Goal: Information Seeking & Learning: Learn about a topic

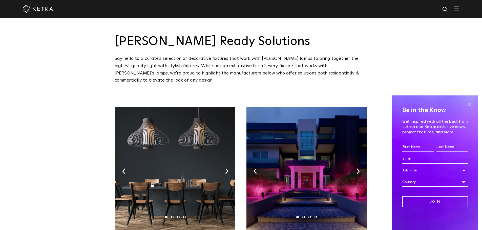
click at [469, 103] on span at bounding box center [469, 105] width 8 height 8
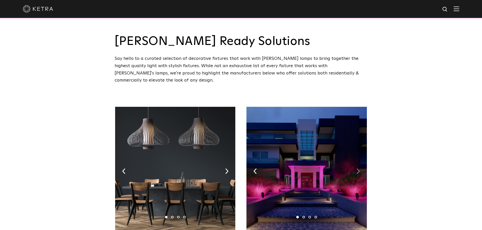
click at [357, 169] on img at bounding box center [357, 172] width 3 height 6
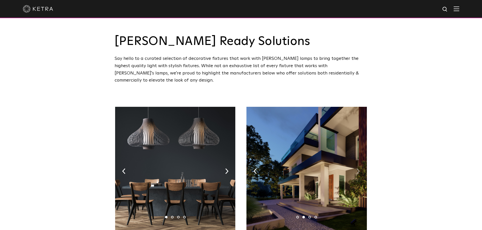
click at [358, 169] on img at bounding box center [357, 172] width 3 height 6
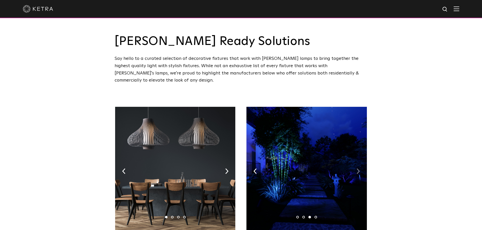
click at [358, 169] on img at bounding box center [357, 172] width 3 height 6
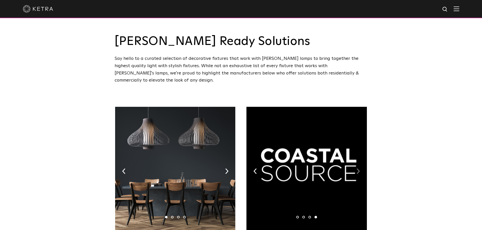
click at [358, 169] on img at bounding box center [357, 172] width 3 height 6
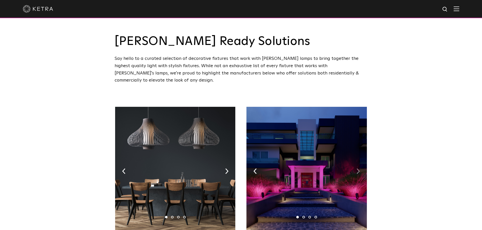
click at [358, 169] on img at bounding box center [357, 172] width 3 height 6
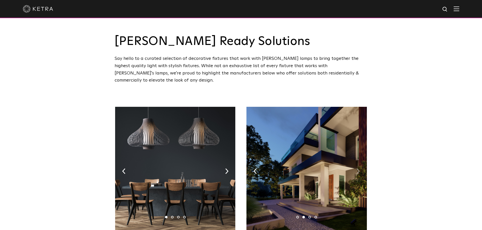
click at [358, 169] on img at bounding box center [357, 172] width 3 height 6
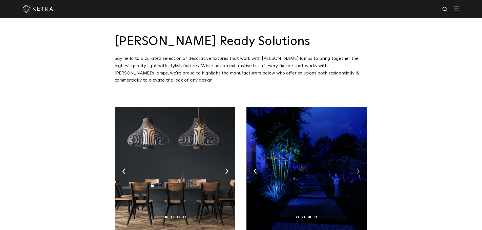
click at [358, 169] on img at bounding box center [357, 172] width 3 height 6
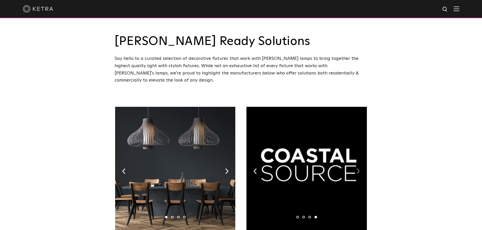
click at [358, 169] on img at bounding box center [357, 172] width 3 height 6
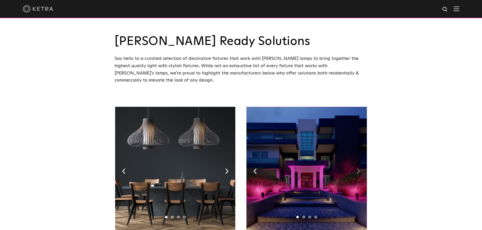
click at [358, 169] on img at bounding box center [357, 172] width 3 height 6
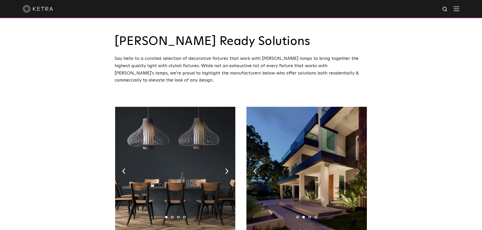
click at [358, 169] on img at bounding box center [357, 172] width 3 height 6
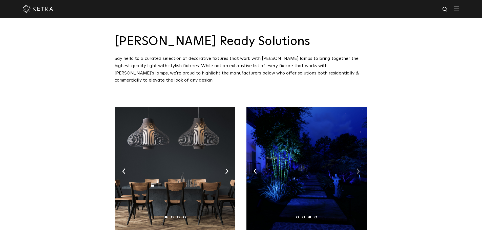
click at [358, 169] on img at bounding box center [357, 172] width 3 height 6
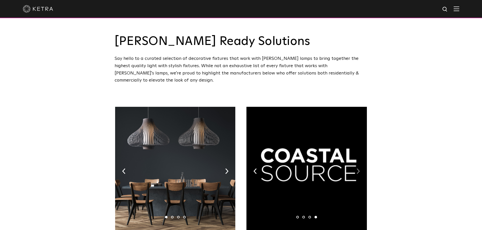
click at [358, 169] on img at bounding box center [357, 172] width 3 height 6
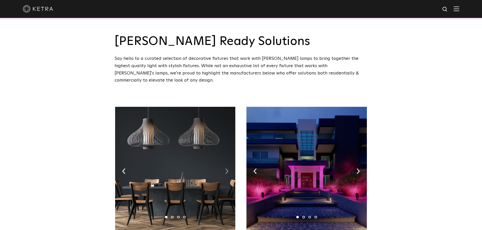
click at [226, 169] on img at bounding box center [226, 172] width 3 height 6
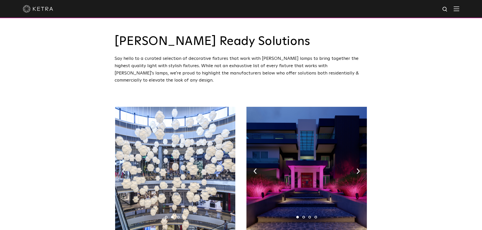
click at [226, 169] on img at bounding box center [226, 172] width 3 height 6
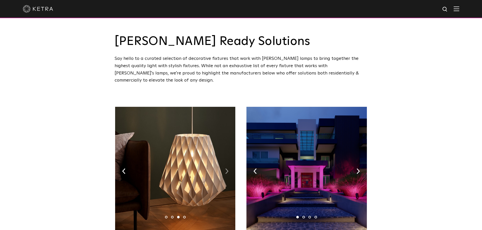
click at [226, 169] on img at bounding box center [226, 172] width 3 height 6
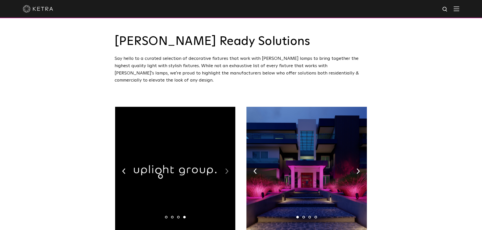
click at [226, 169] on img at bounding box center [226, 172] width 3 height 6
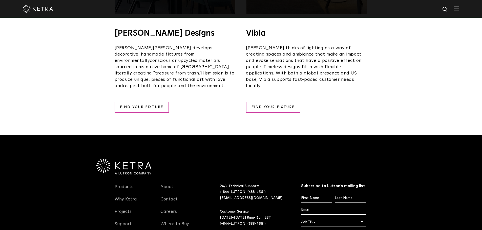
scroll to position [995, 0]
